Goal: Check status: Check status

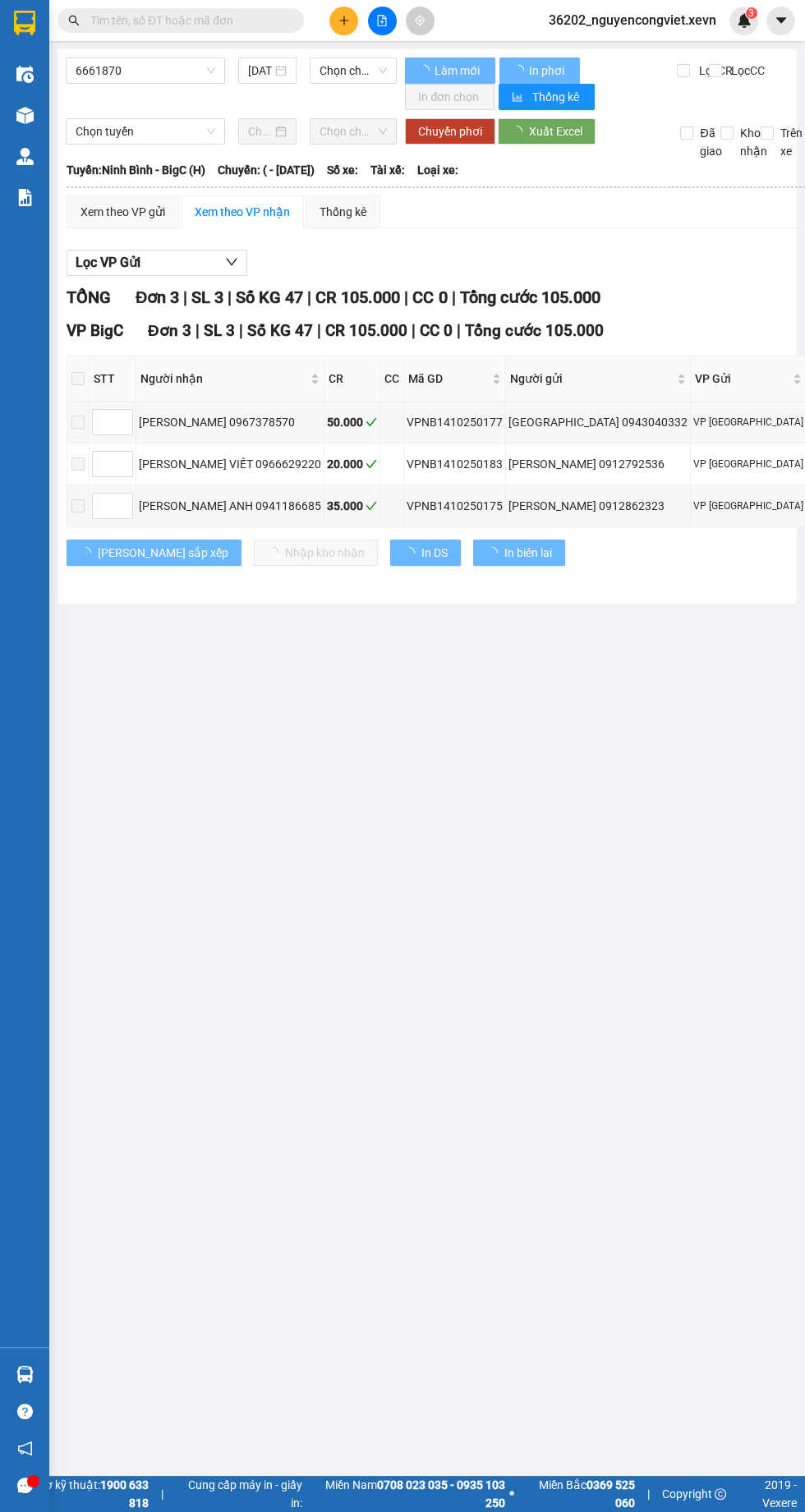
type input "[DATE]"
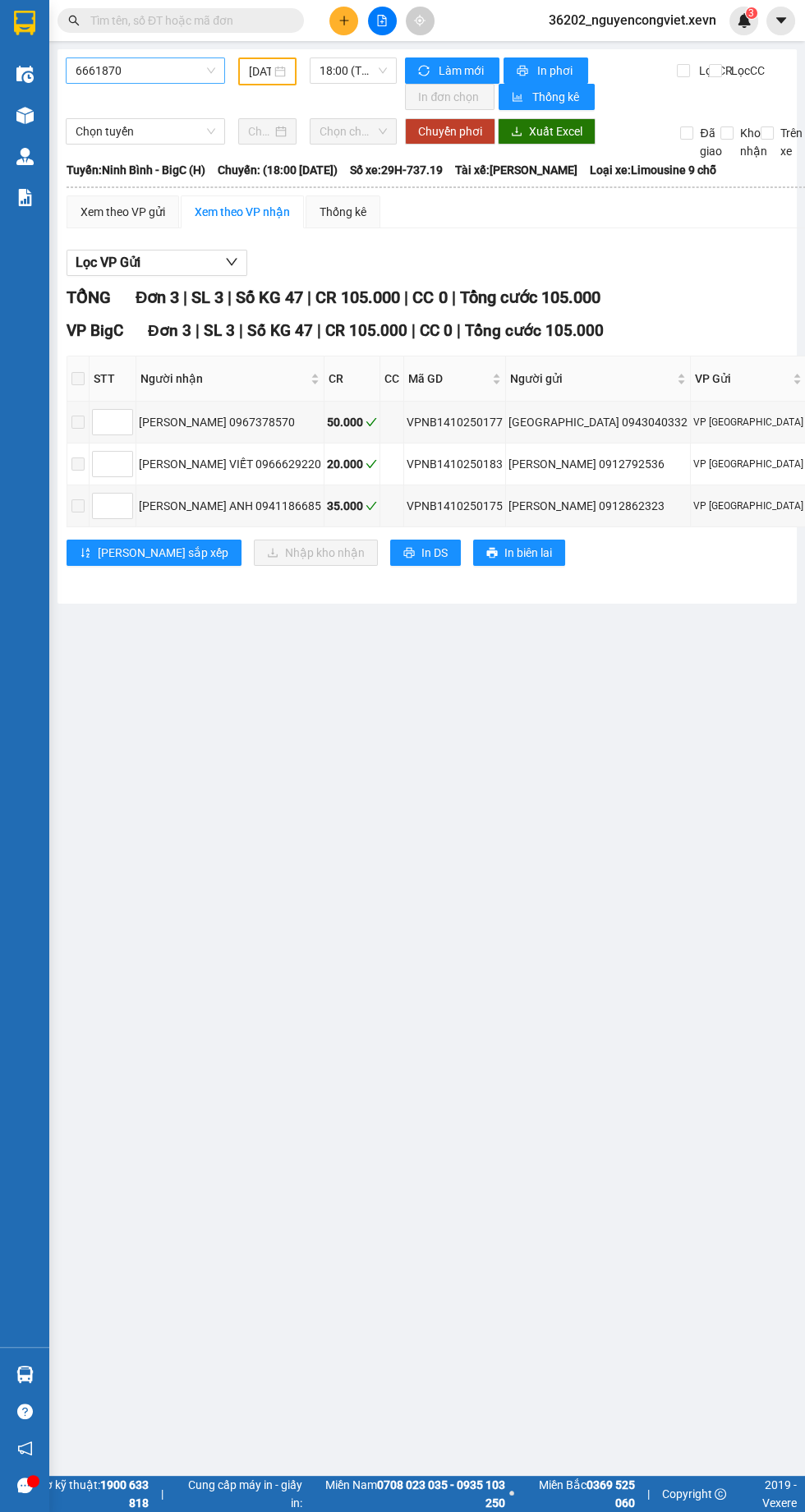
click at [142, 63] on span "6661870" at bounding box center [145, 70] width 139 height 24
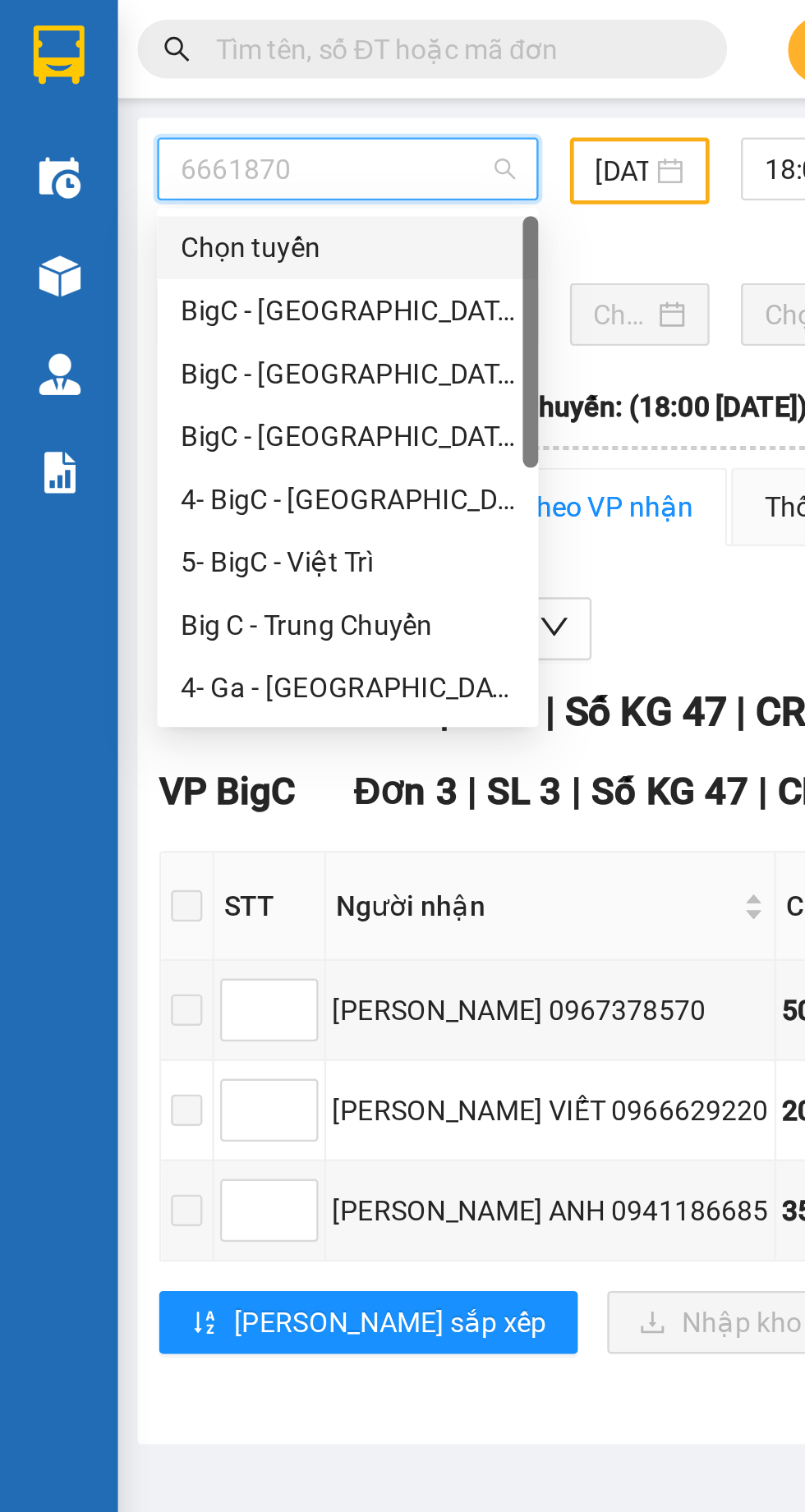
click at [106, 178] on div "BigC - [GEOGRAPHIC_DATA] (H)" at bounding box center [145, 182] width 139 height 18
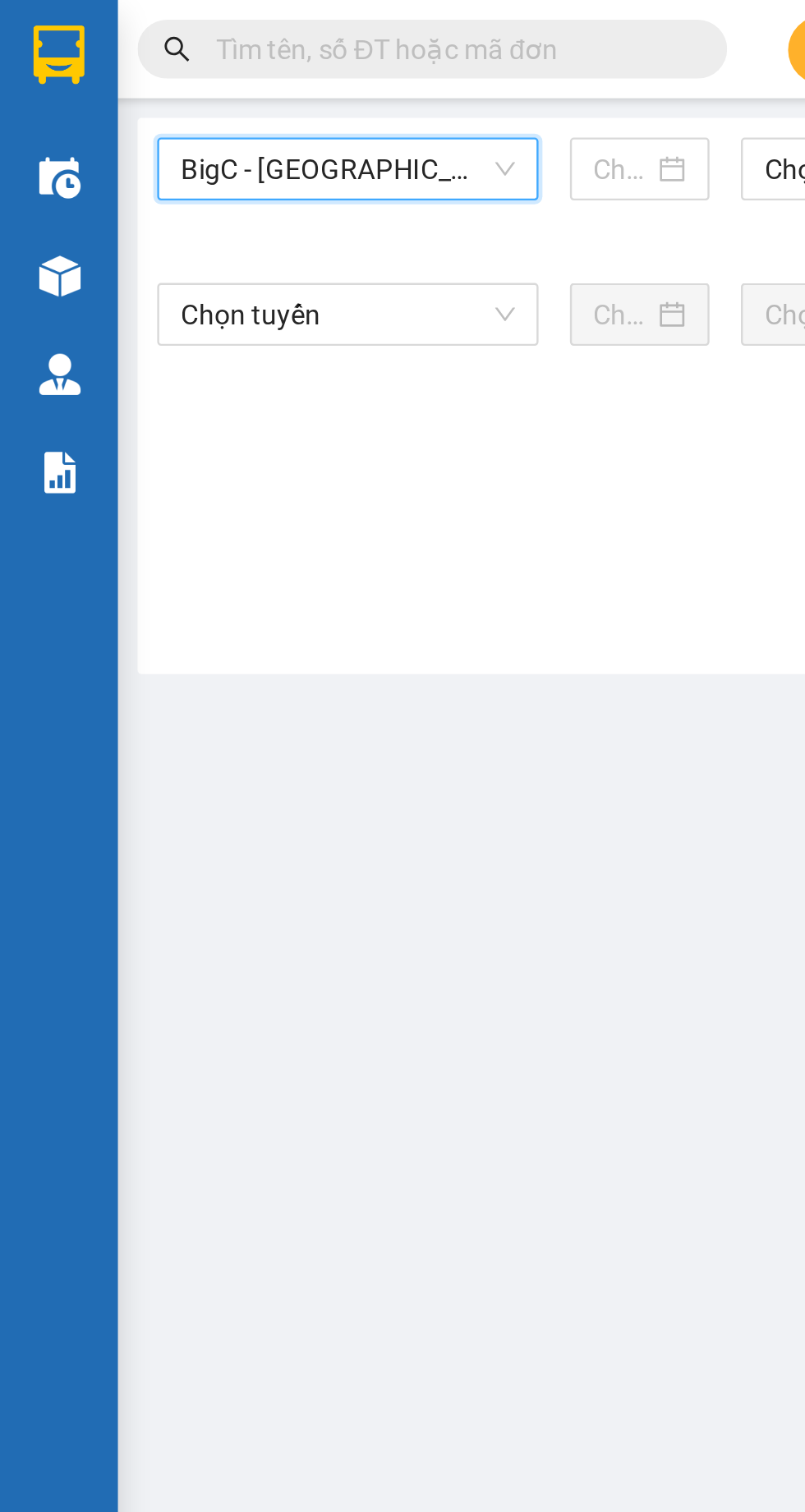
type input "[DATE]"
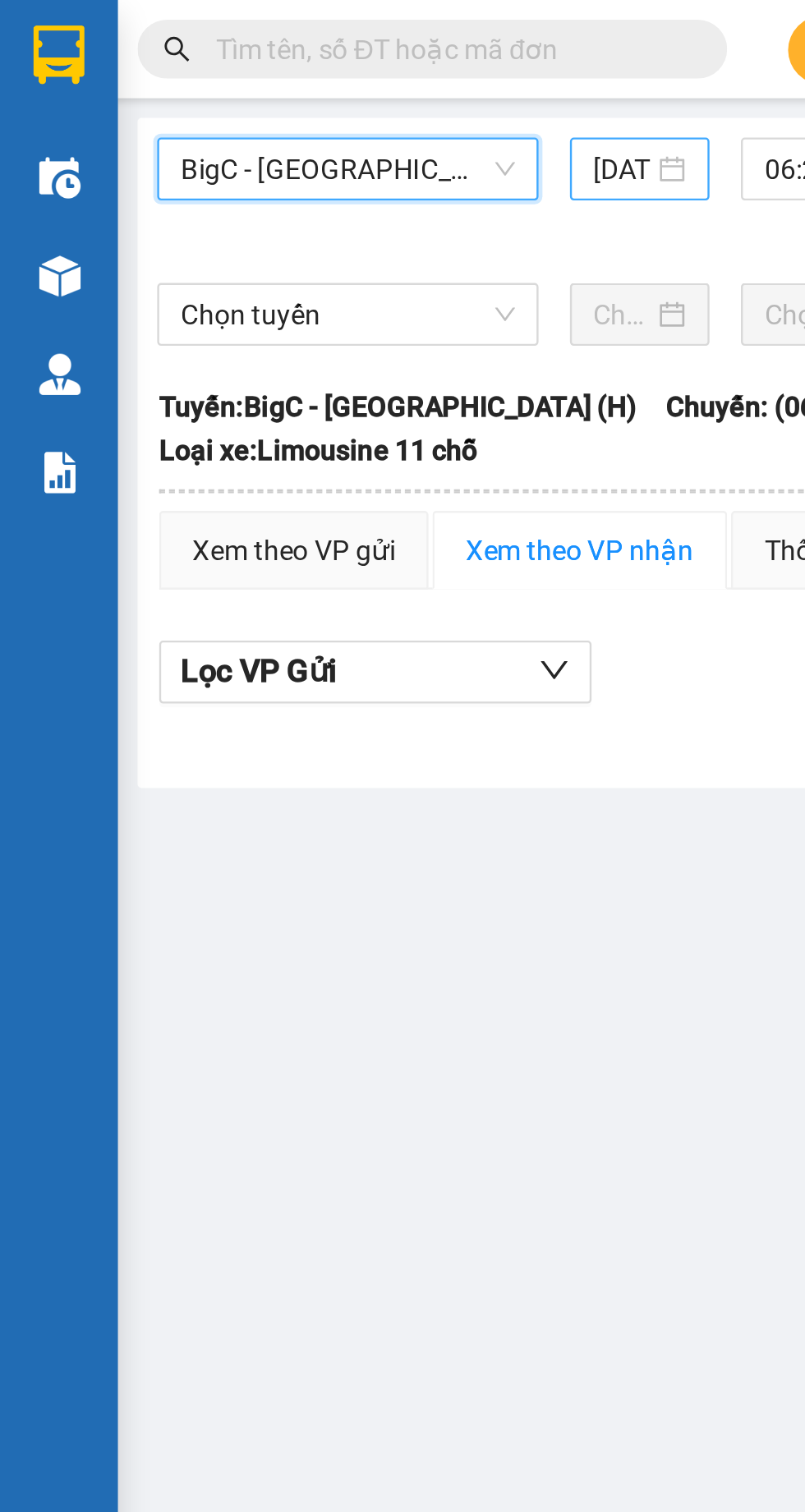
click at [250, 70] on input "[DATE]" at bounding box center [260, 71] width 24 height 18
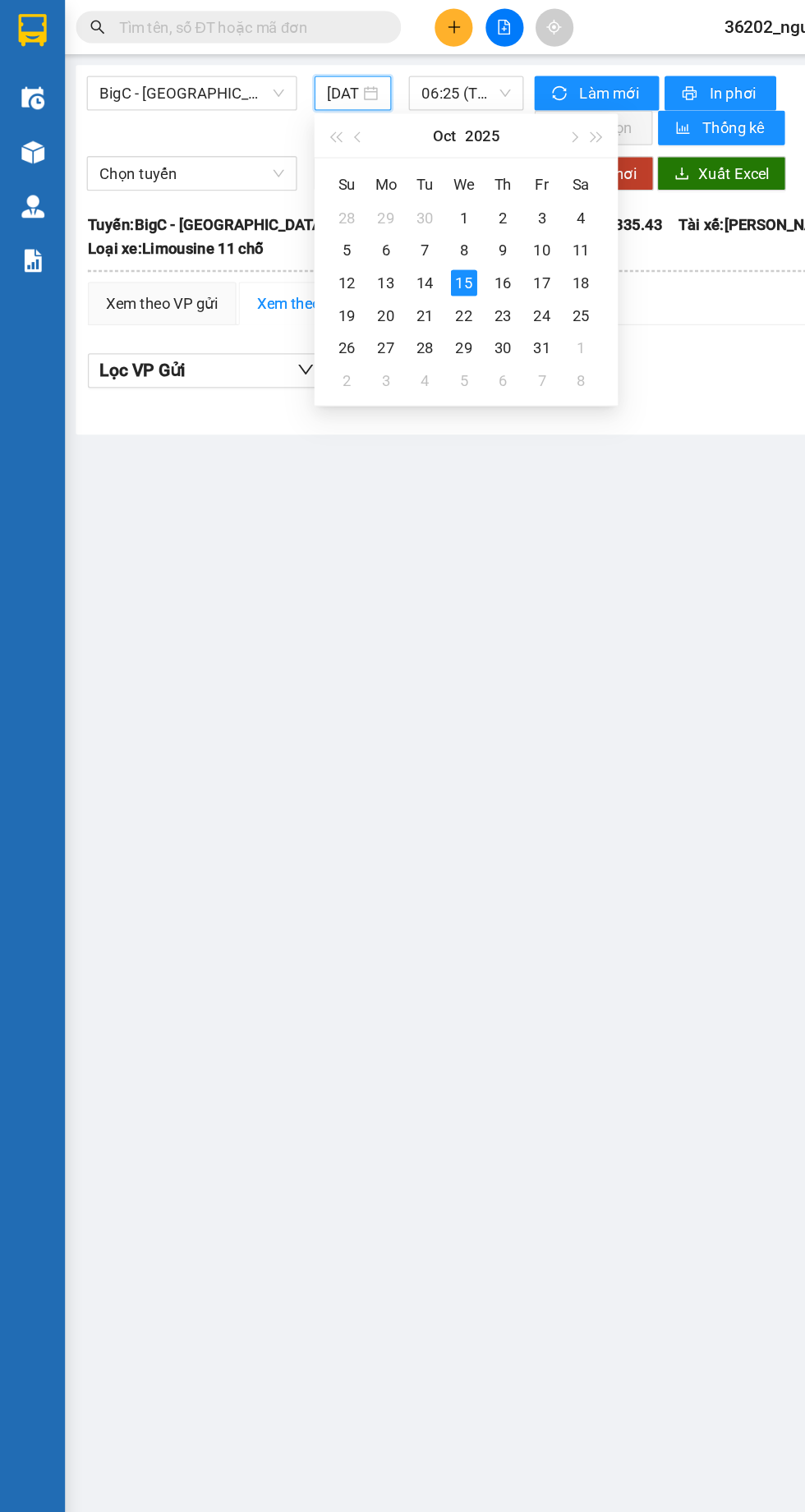
click at [350, 216] on div "15" at bounding box center [352, 214] width 19 height 19
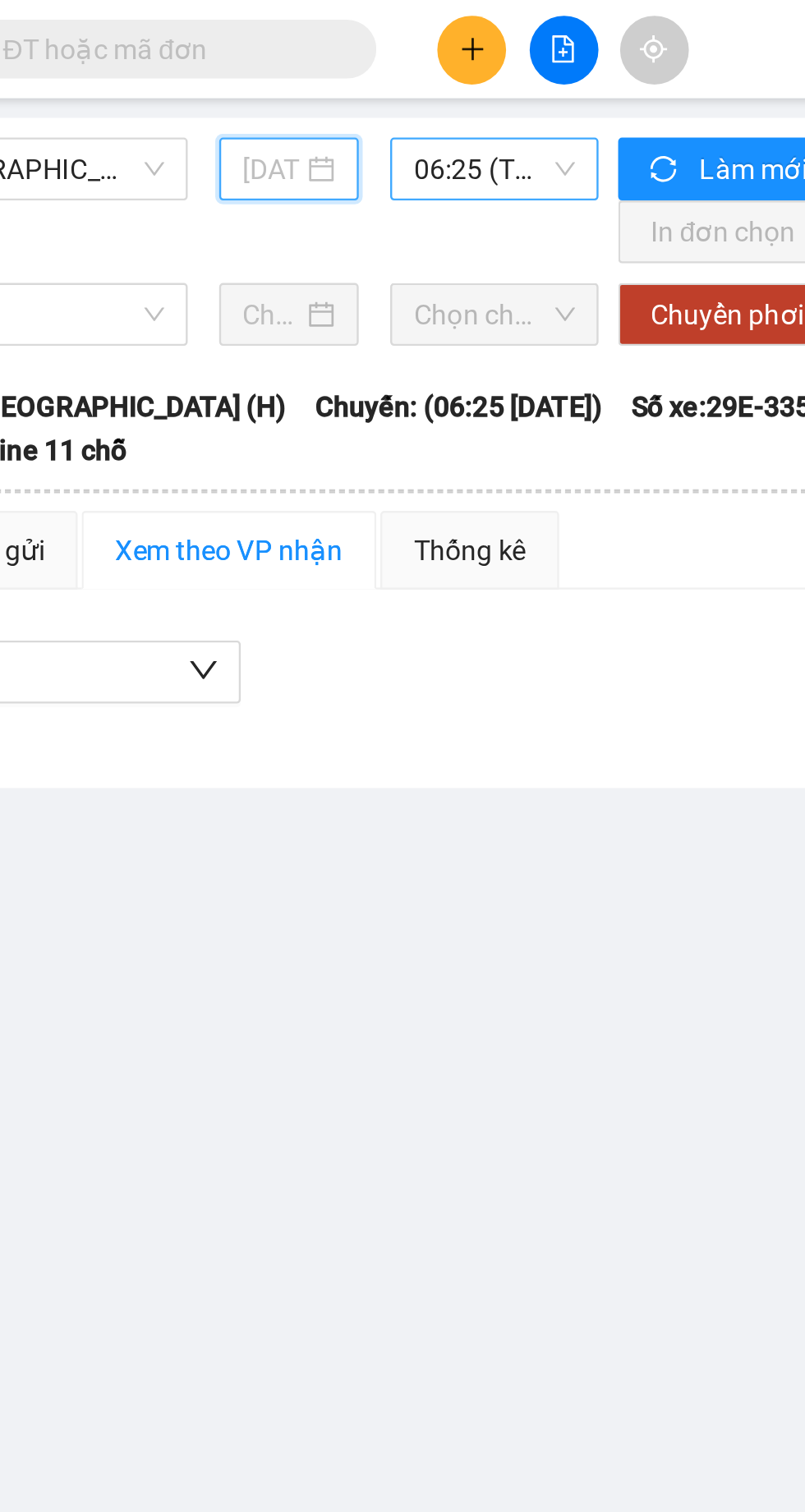
click at [338, 75] on span "06:25 (TC) - 29E-335.43" at bounding box center [354, 70] width 68 height 24
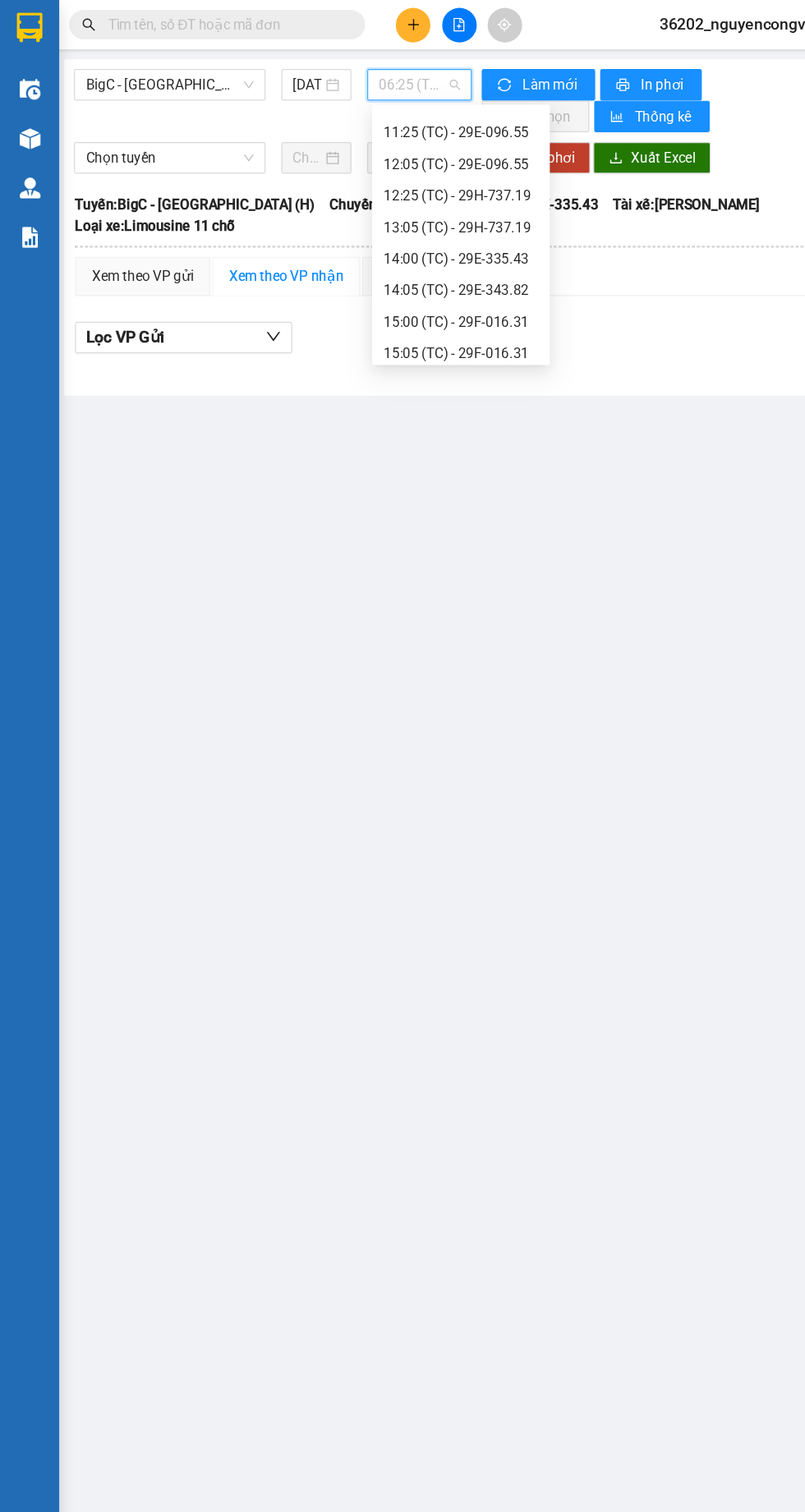
scroll to position [368, 0]
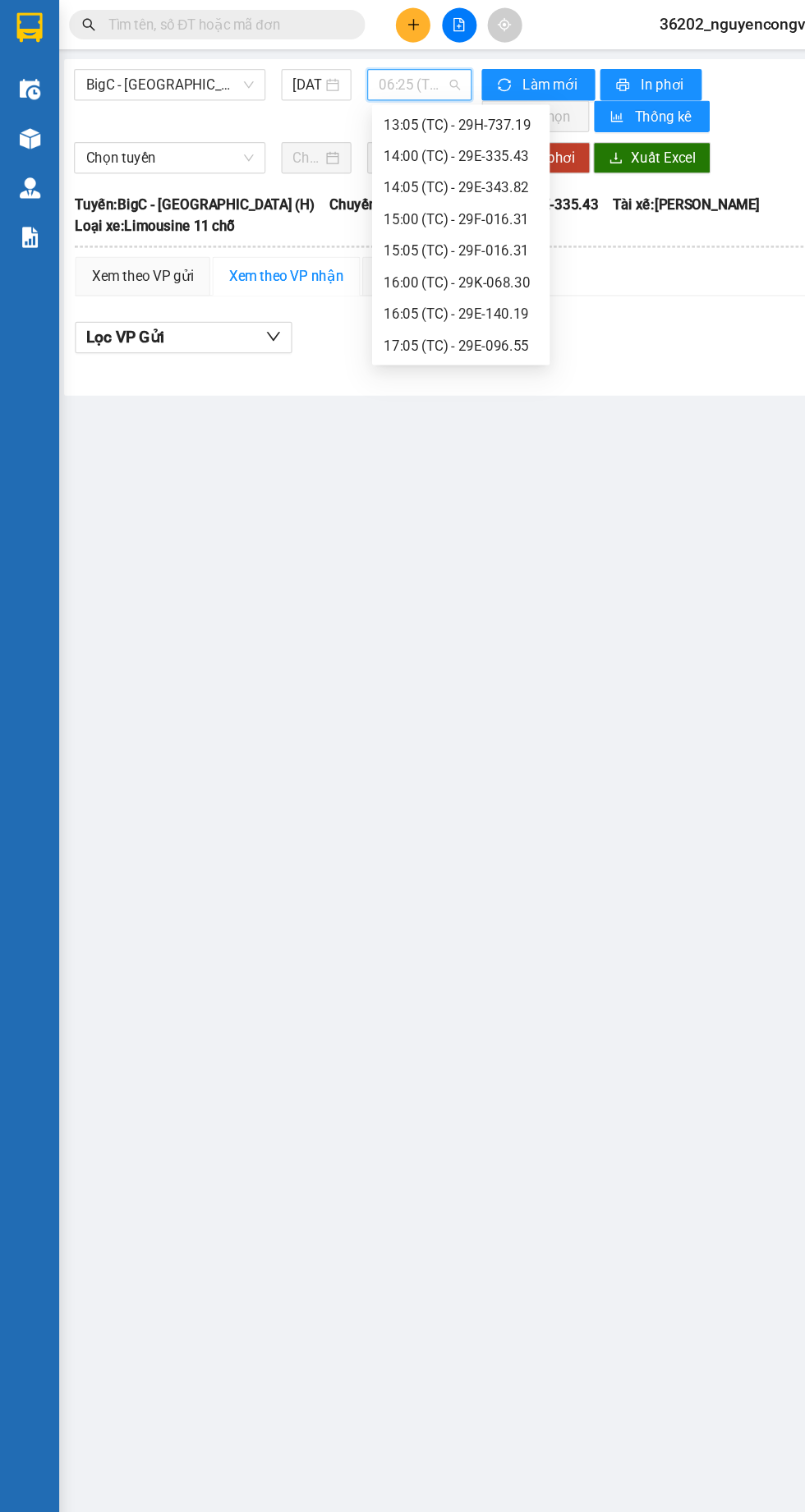
click at [349, 206] on div "15:05 (TC) - 29F-016.31" at bounding box center [384, 209] width 129 height 18
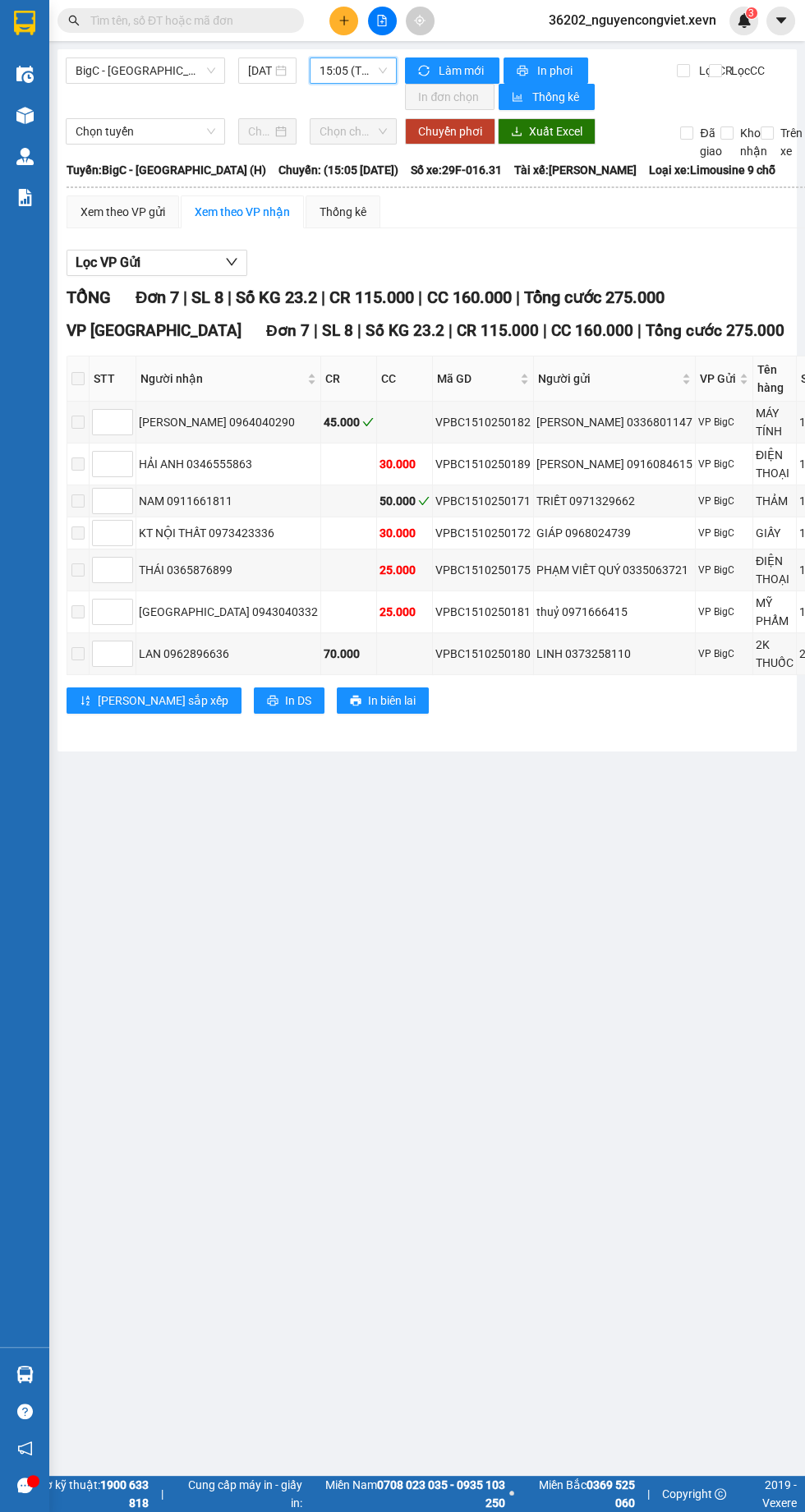
click at [24, 115] on img at bounding box center [25, 115] width 17 height 17
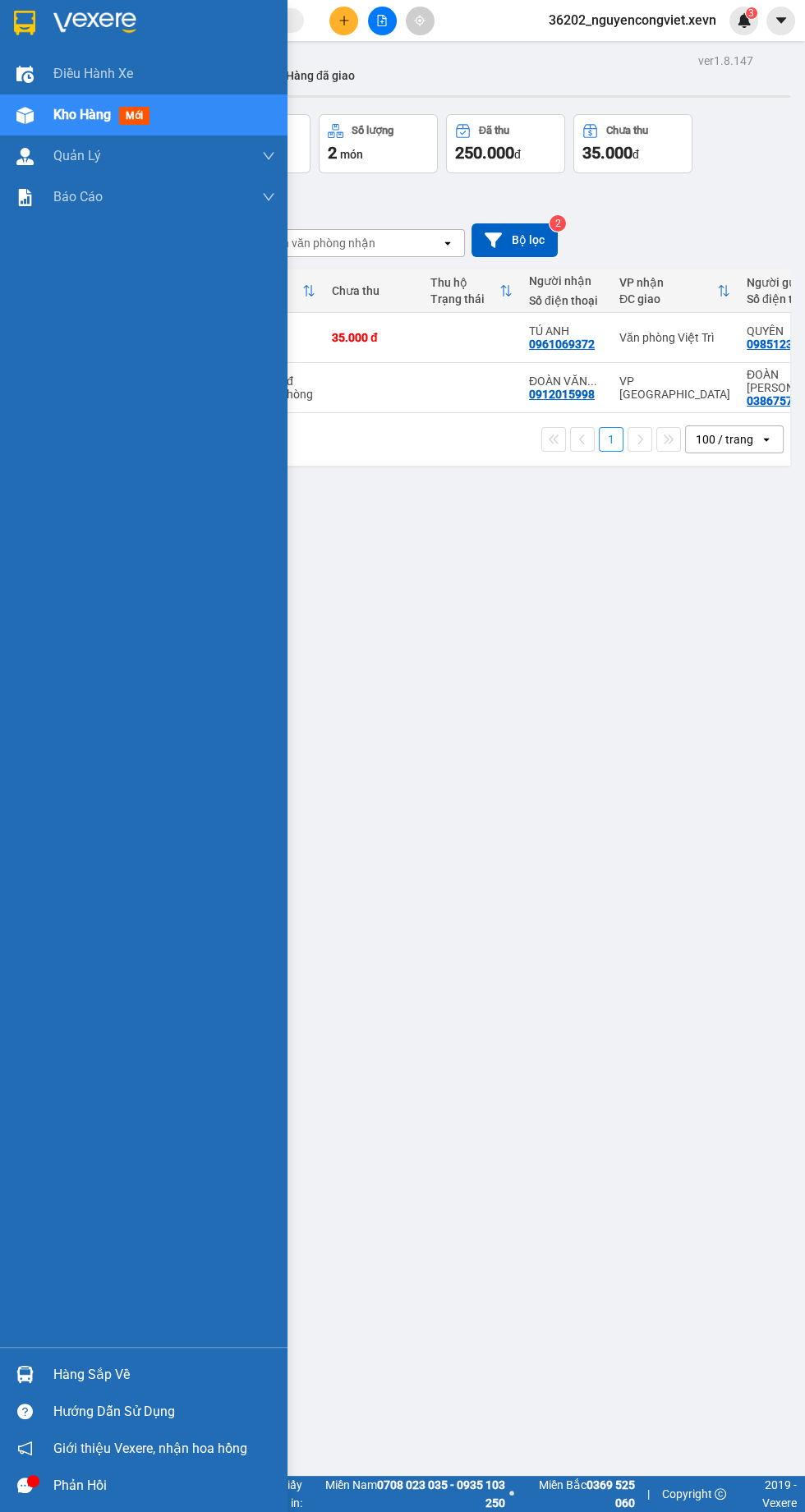
click at [554, 834] on div "ver 1.8.147 Kho gửi Trên xe Kho nhận Hàng đã giao Đơn hàng 2 đơn Khối lượng 6 k…" at bounding box center [426, 805] width 739 height 1512
